Goal: Navigation & Orientation: Understand site structure

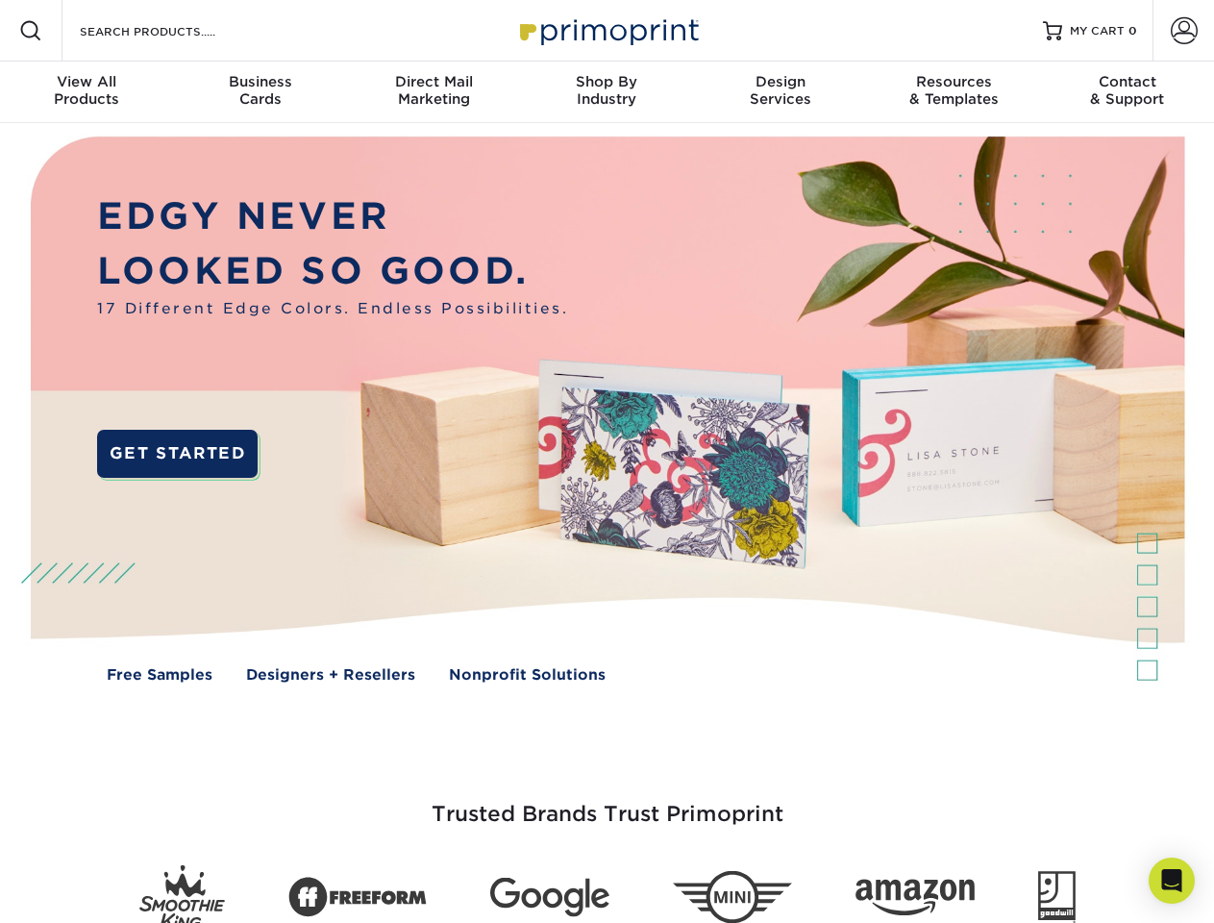
click at [606, 461] on img at bounding box center [606, 423] width 1201 height 601
click at [31, 31] on span at bounding box center [30, 30] width 23 height 23
click at [1183, 31] on span at bounding box center [1184, 30] width 27 height 27
click at [87, 92] on div "View All Products" at bounding box center [86, 90] width 173 height 35
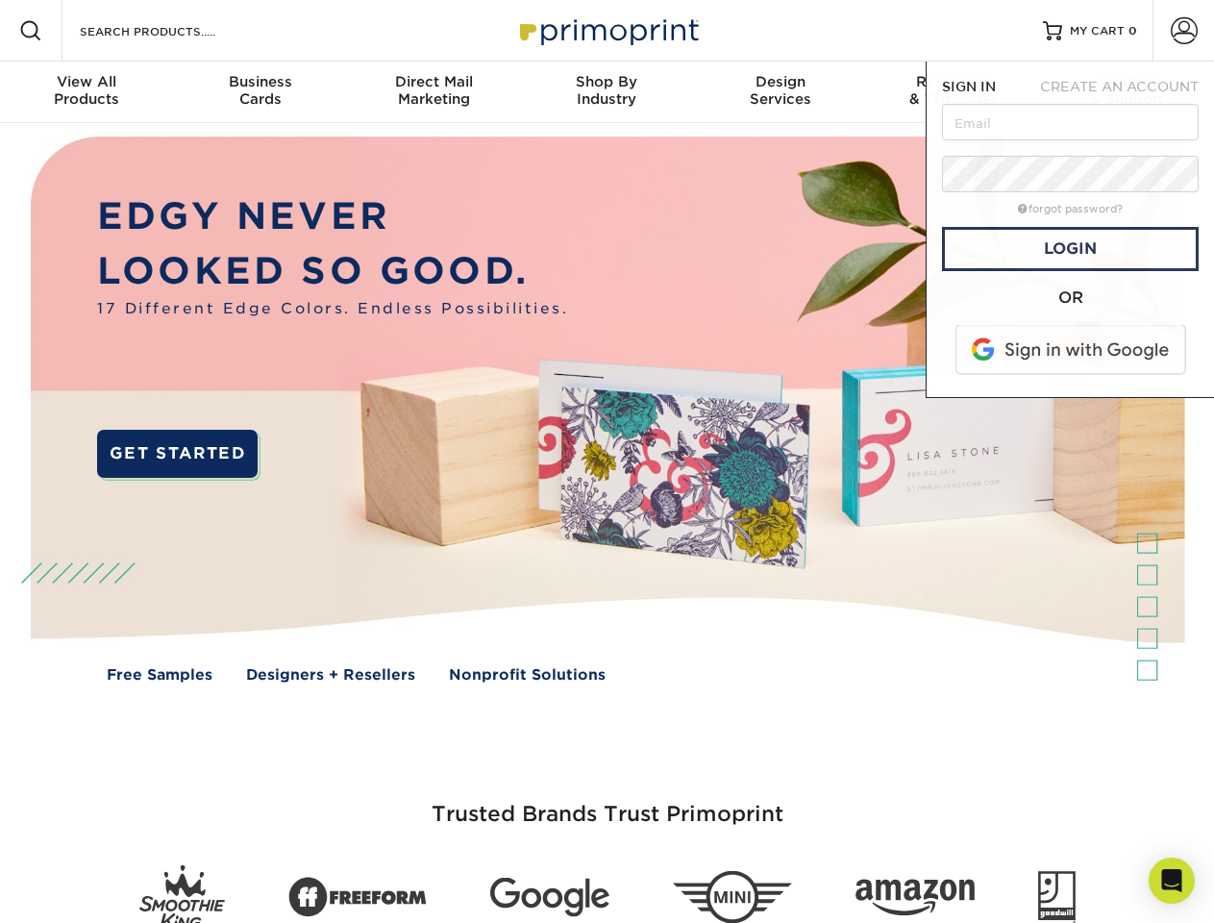
click at [260, 92] on div "Business Cards" at bounding box center [259, 90] width 173 height 35
click at [433, 92] on div "Direct Mail Marketing" at bounding box center [433, 90] width 173 height 35
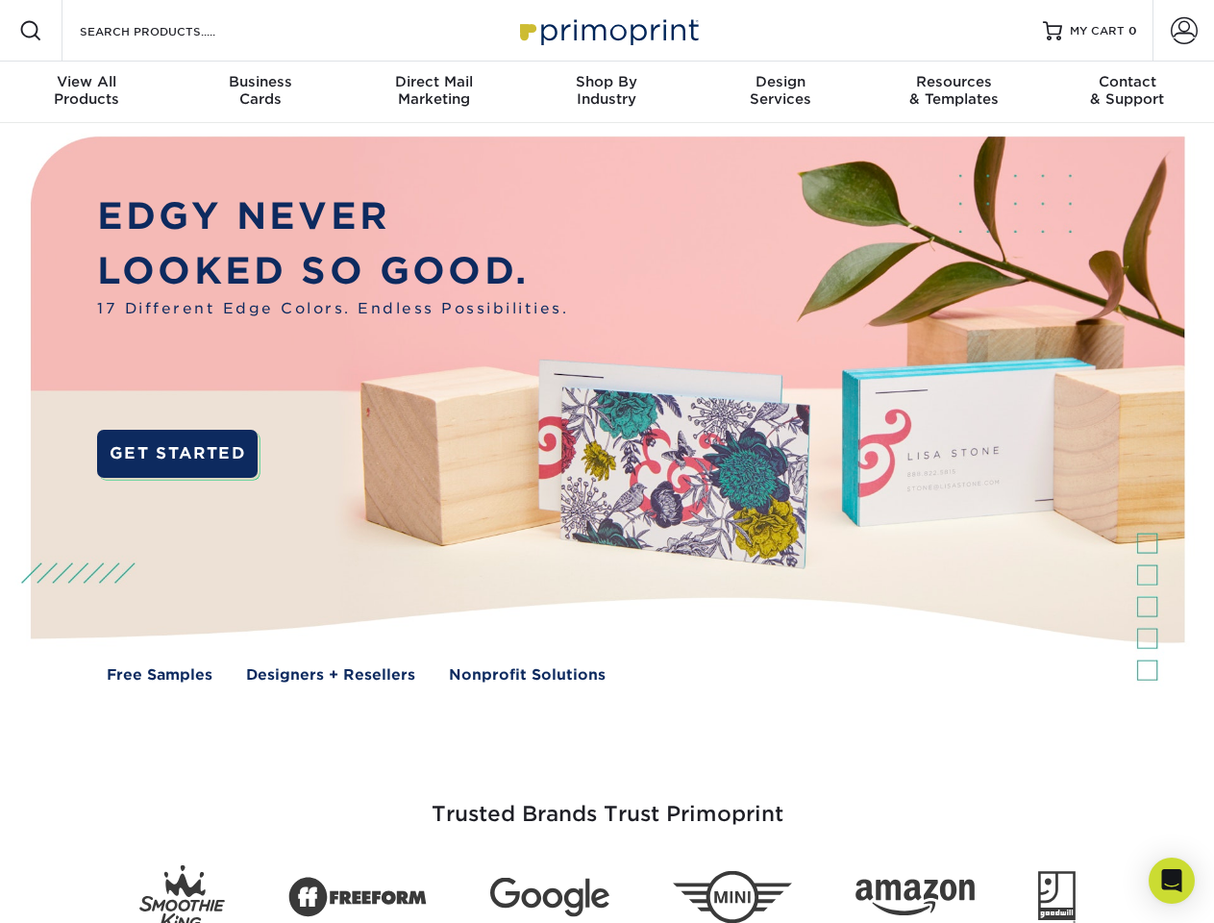
click at [606, 92] on div "Shop By Industry" at bounding box center [606, 90] width 173 height 35
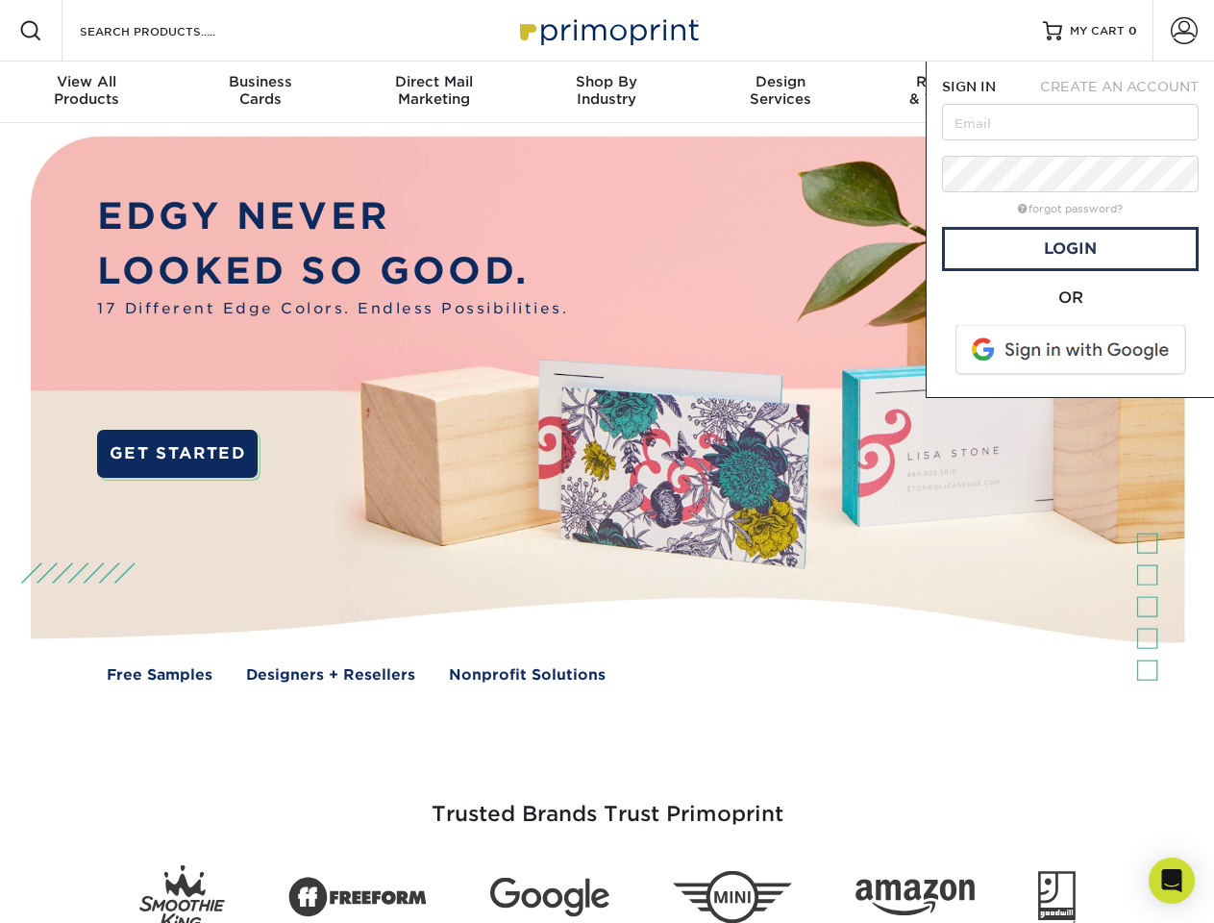
click at [780, 92] on div "Design Services" at bounding box center [780, 90] width 173 height 35
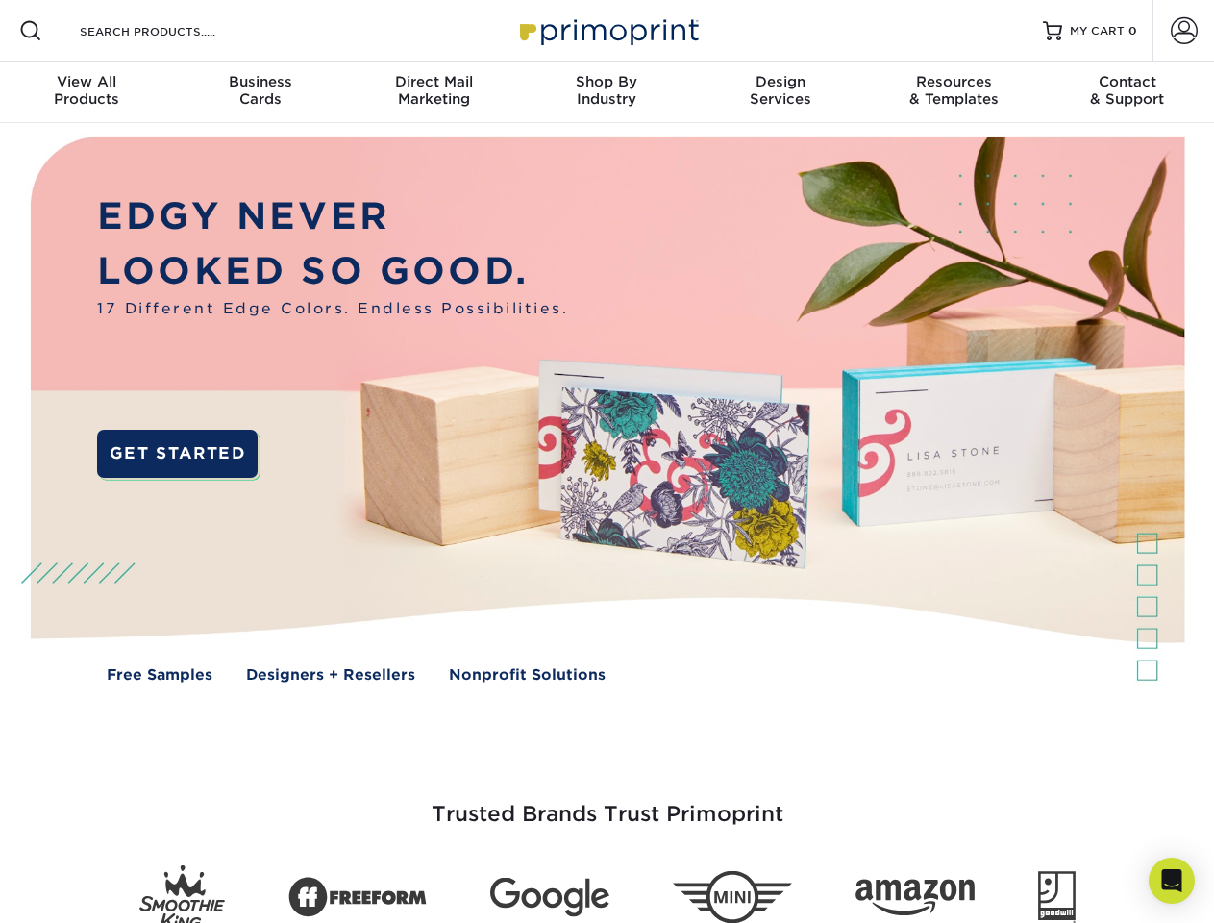
click at [953, 92] on span "SIGN IN" at bounding box center [969, 86] width 54 height 15
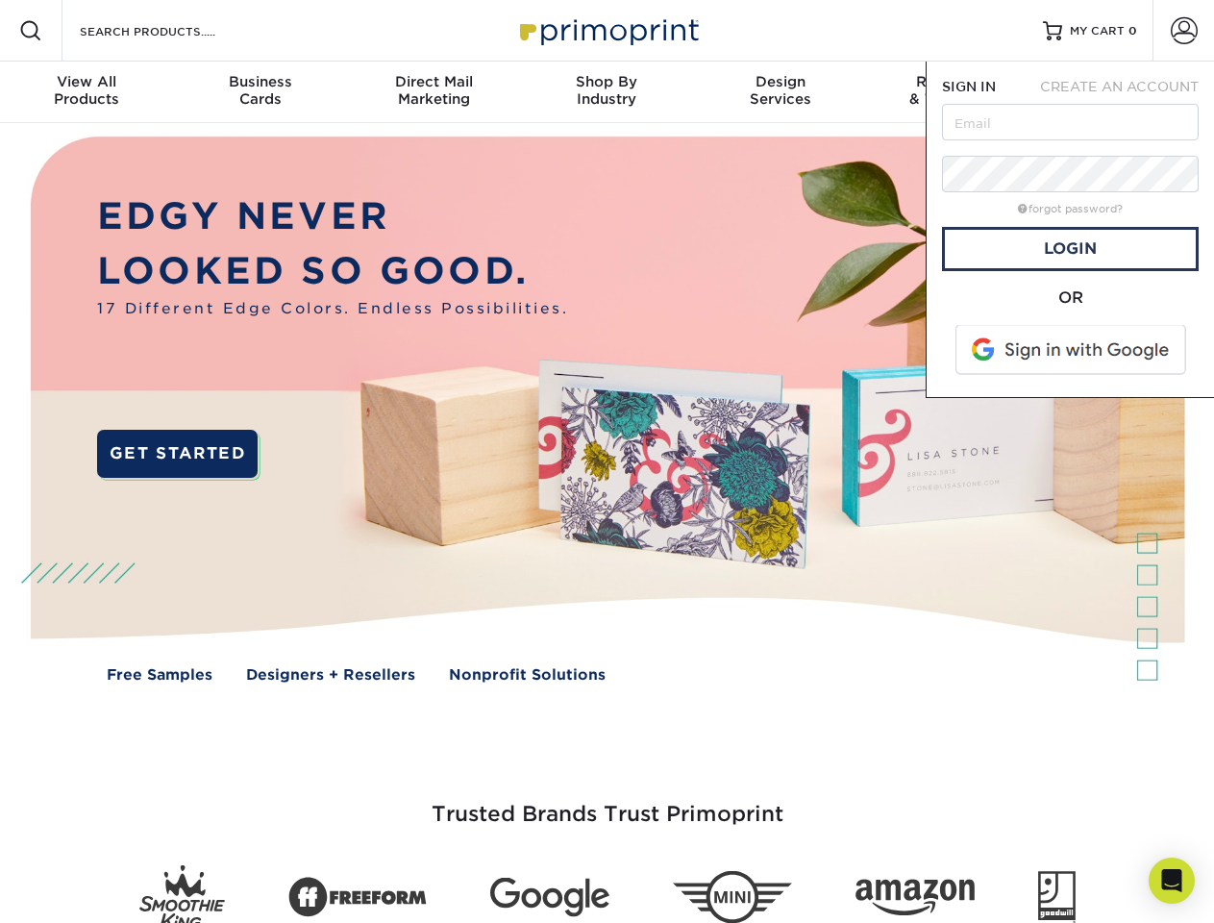
click at [1127, 92] on div "Contact & Support" at bounding box center [1127, 90] width 173 height 35
